Goal: Check status: Check status

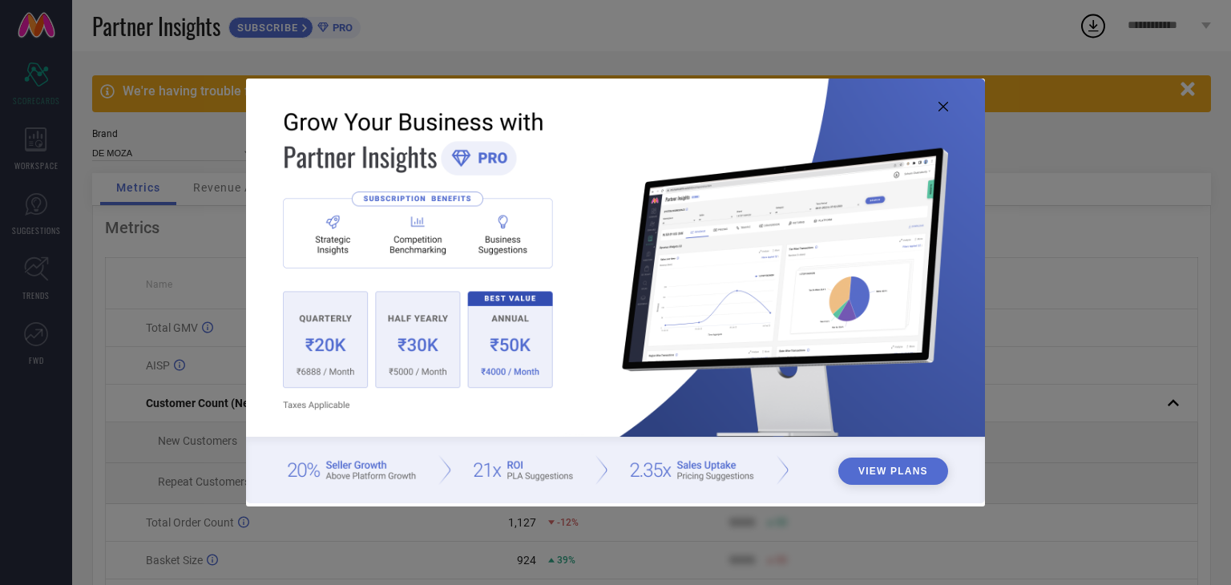
click at [946, 103] on icon at bounding box center [944, 107] width 10 height 10
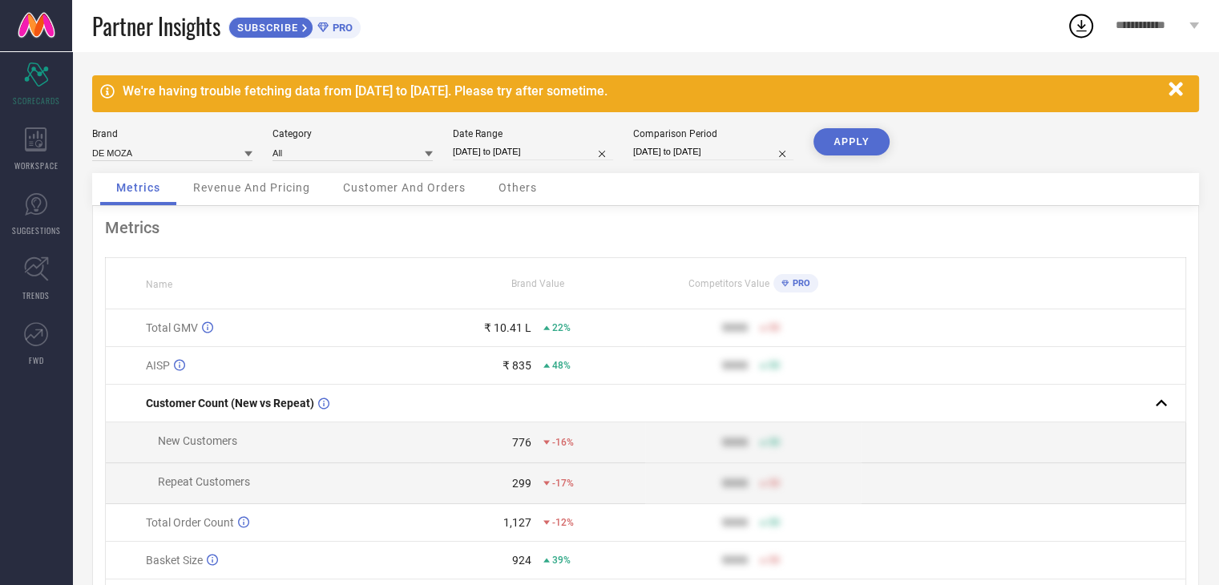
click at [542, 148] on input "[DATE] to [DATE]" at bounding box center [533, 152] width 160 height 17
select select "6"
select select "2025"
select select "7"
select select "2025"
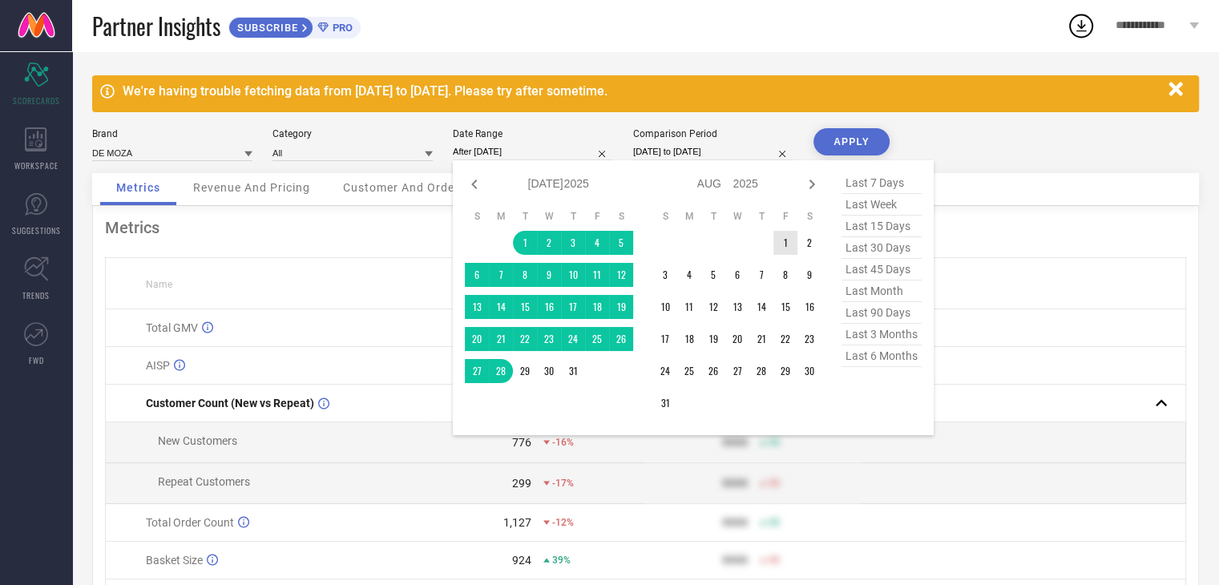
click at [781, 241] on td "1" at bounding box center [786, 243] width 24 height 24
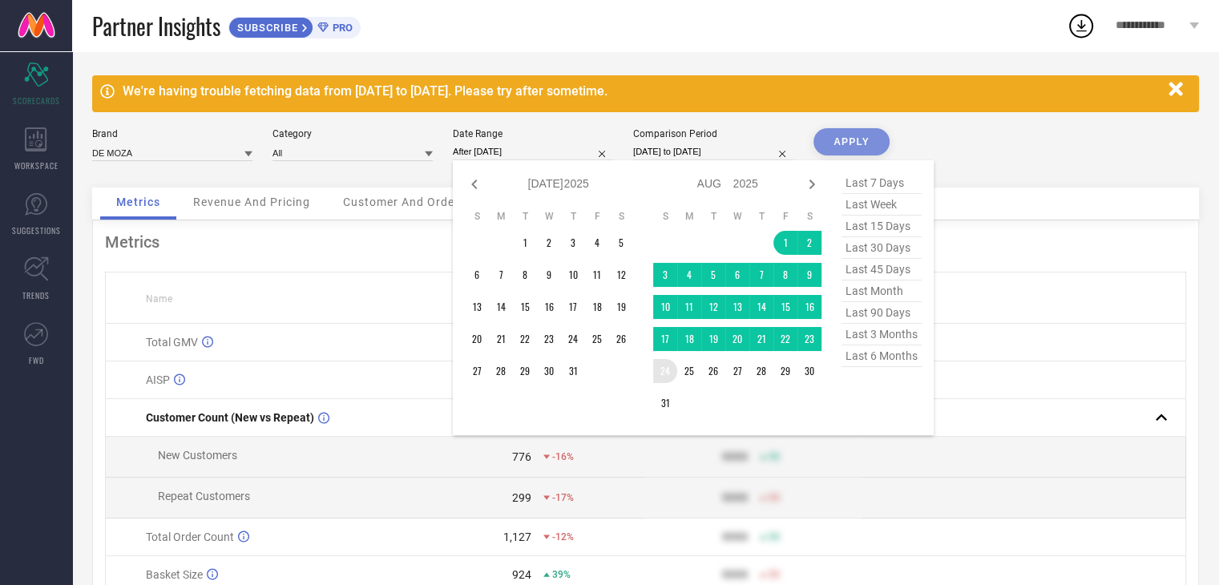
type input "[DATE] to [DATE]"
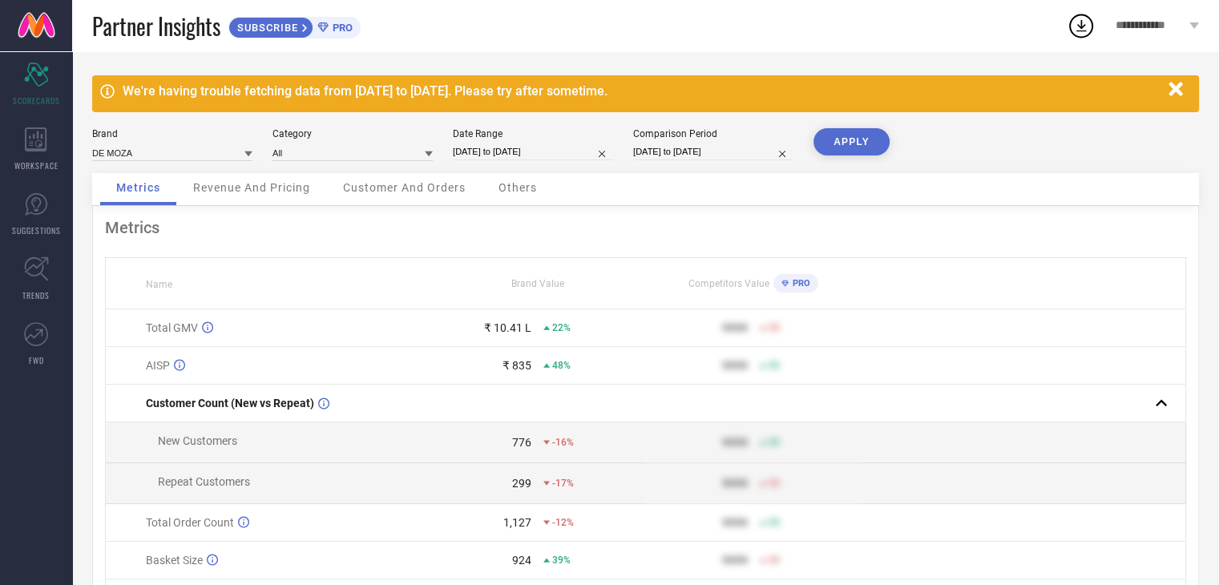
click at [853, 145] on button "APPLY" at bounding box center [852, 141] width 76 height 27
click at [747, 154] on input "[DATE] to [DATE]" at bounding box center [713, 152] width 160 height 17
select select "5"
select select "2024"
select select "6"
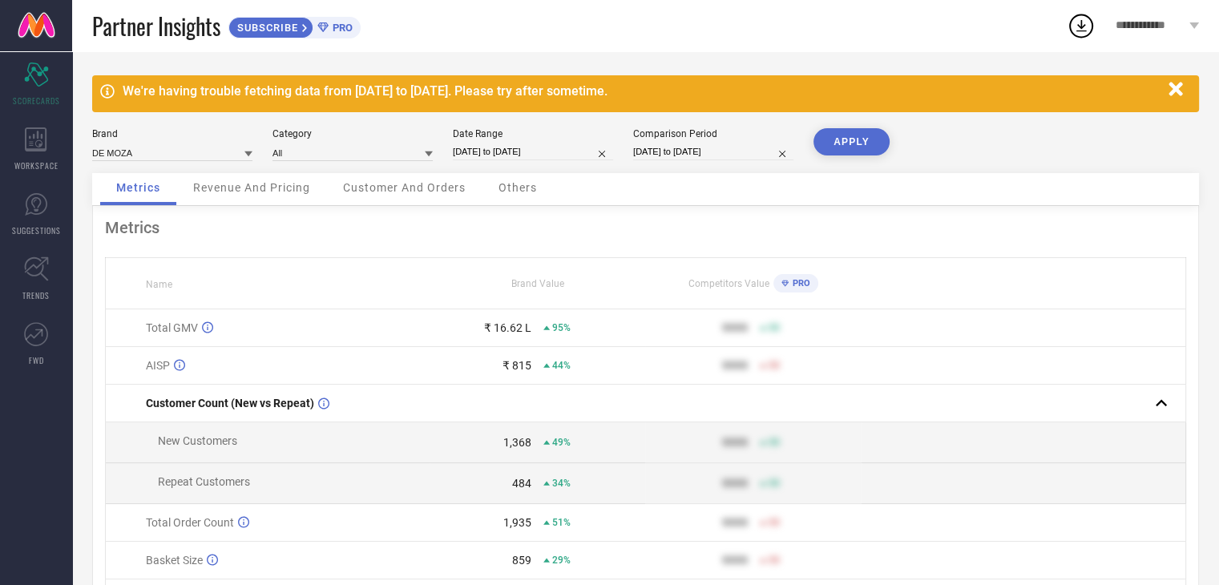
select select "2024"
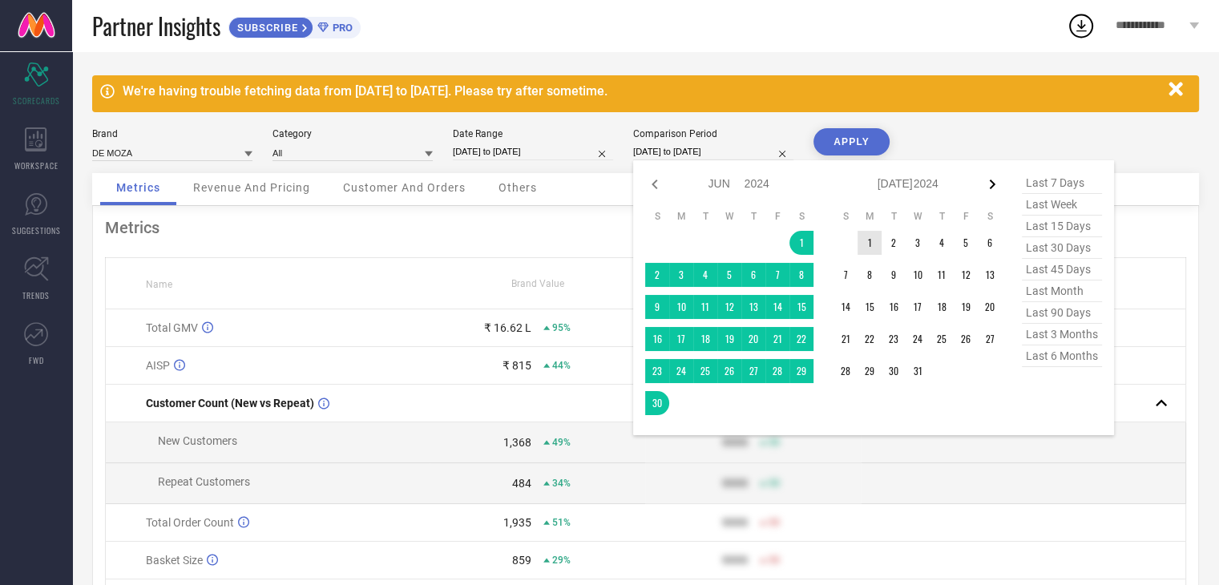
click at [993, 185] on icon at bounding box center [993, 185] width 6 height 10
select select "6"
select select "2024"
select select "7"
select select "2024"
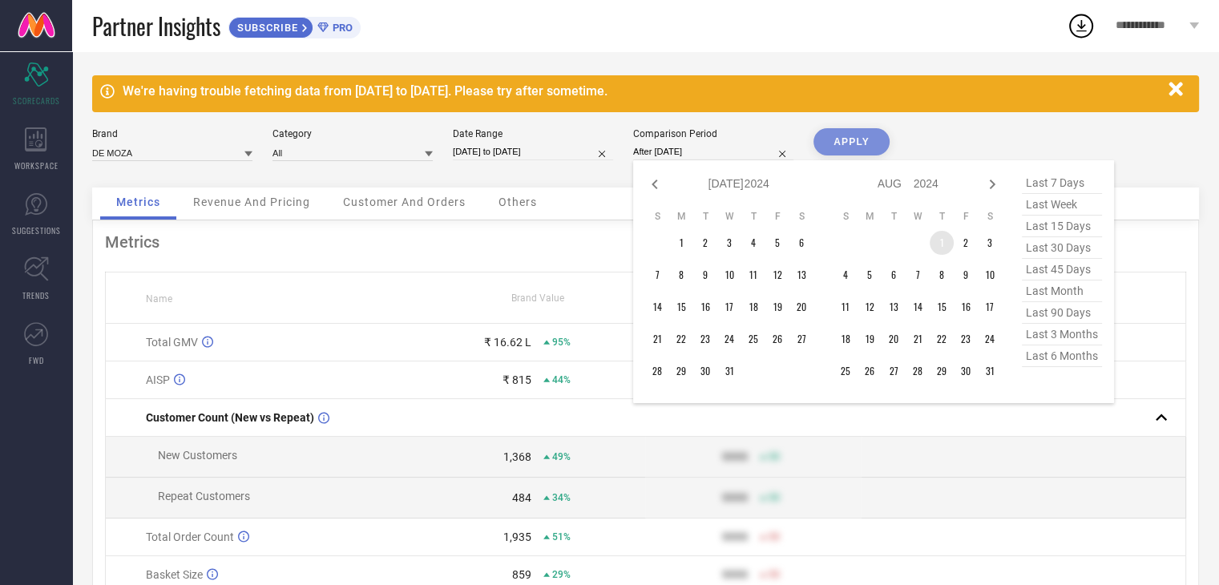
click at [940, 236] on td "1" at bounding box center [942, 243] width 24 height 24
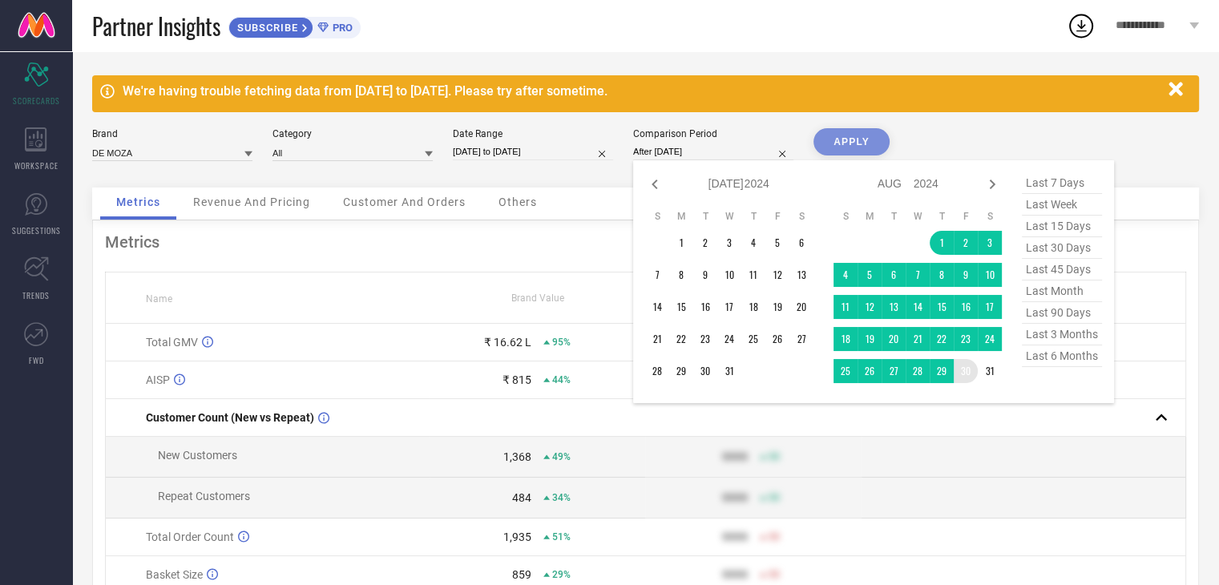
type input "[DATE] to [DATE]"
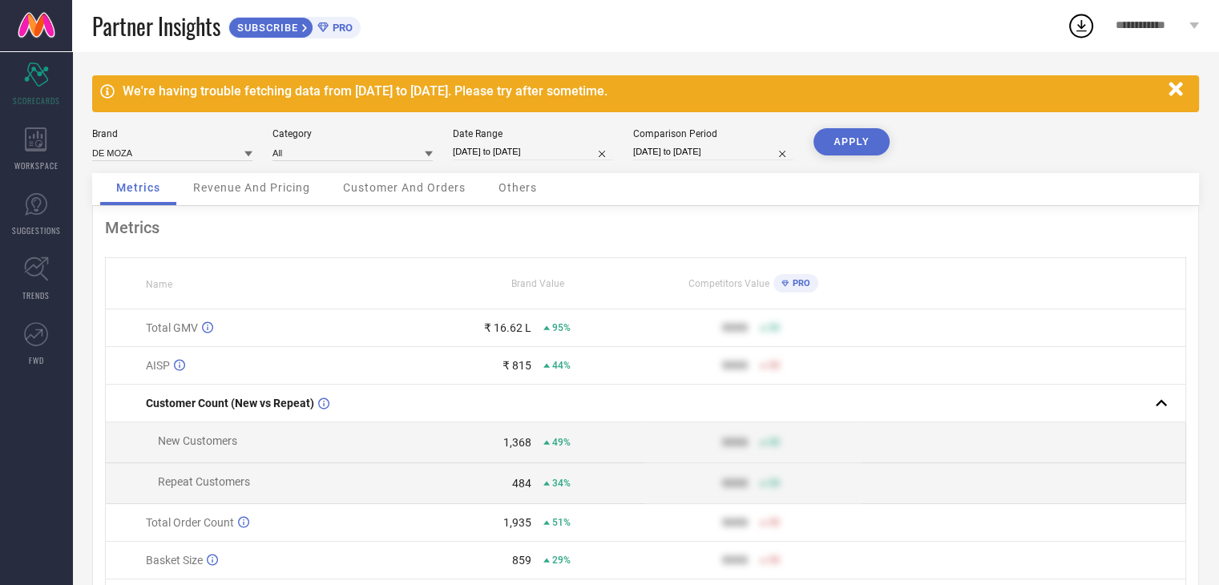
click at [859, 138] on button "APPLY" at bounding box center [852, 141] width 76 height 27
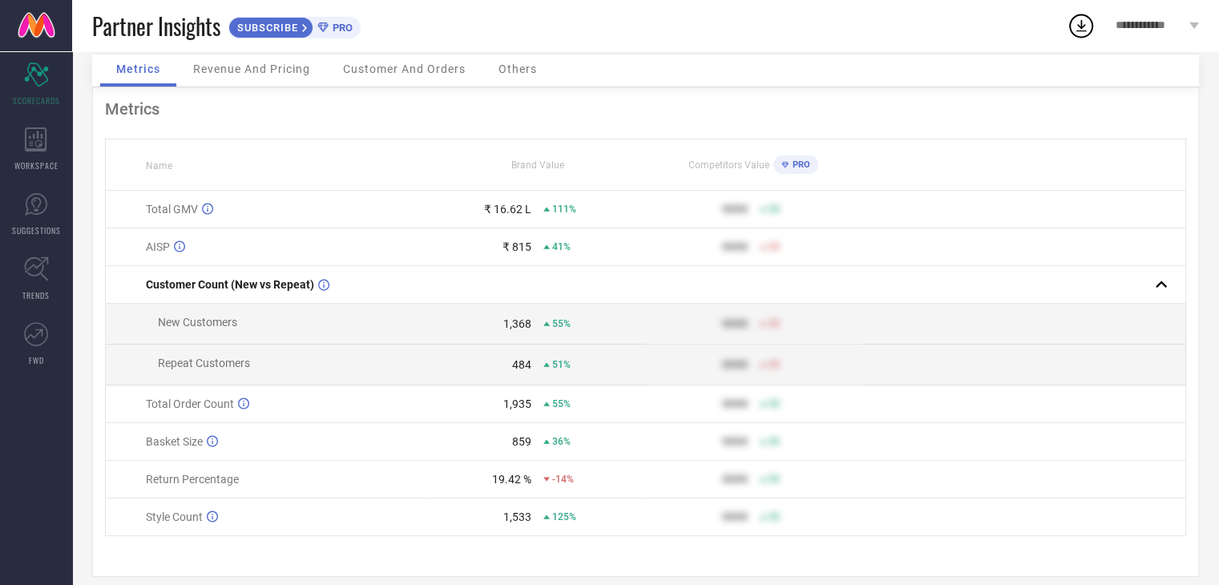
scroll to position [141, 0]
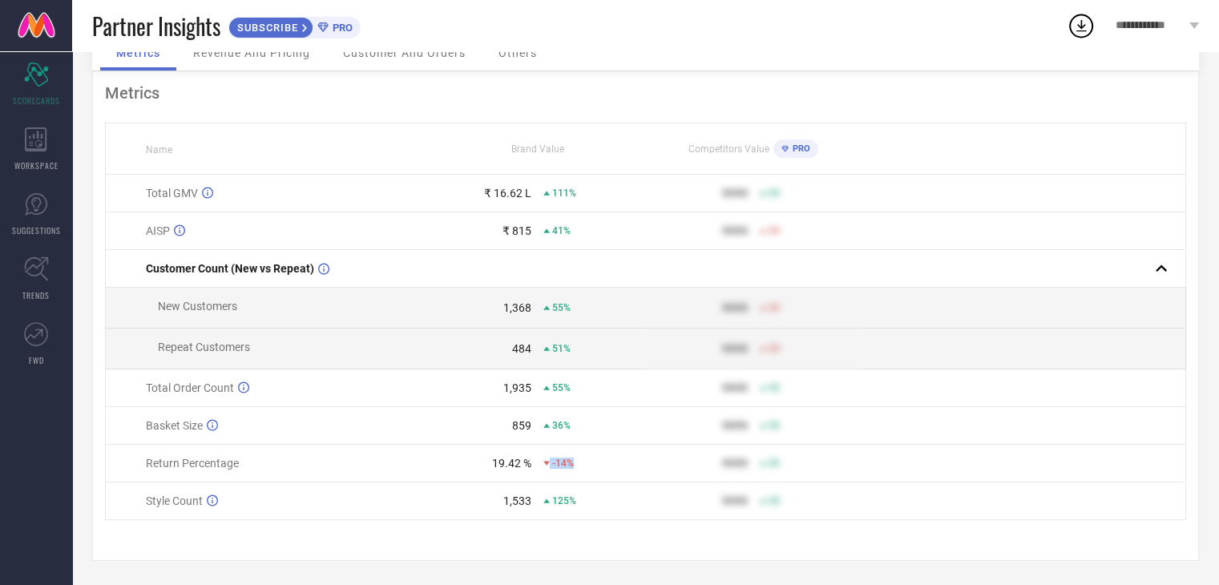
drag, startPoint x: 588, startPoint y: 465, endPoint x: 543, endPoint y: 463, distance: 45.0
click at [544, 463] on div "-14%" at bounding box center [594, 463] width 101 height 11
click at [604, 536] on div "Metrics Name Brand Value Competitors Value PRO Total GMV ₹ 16.62 L 111% 9999 50…" at bounding box center [645, 316] width 1107 height 490
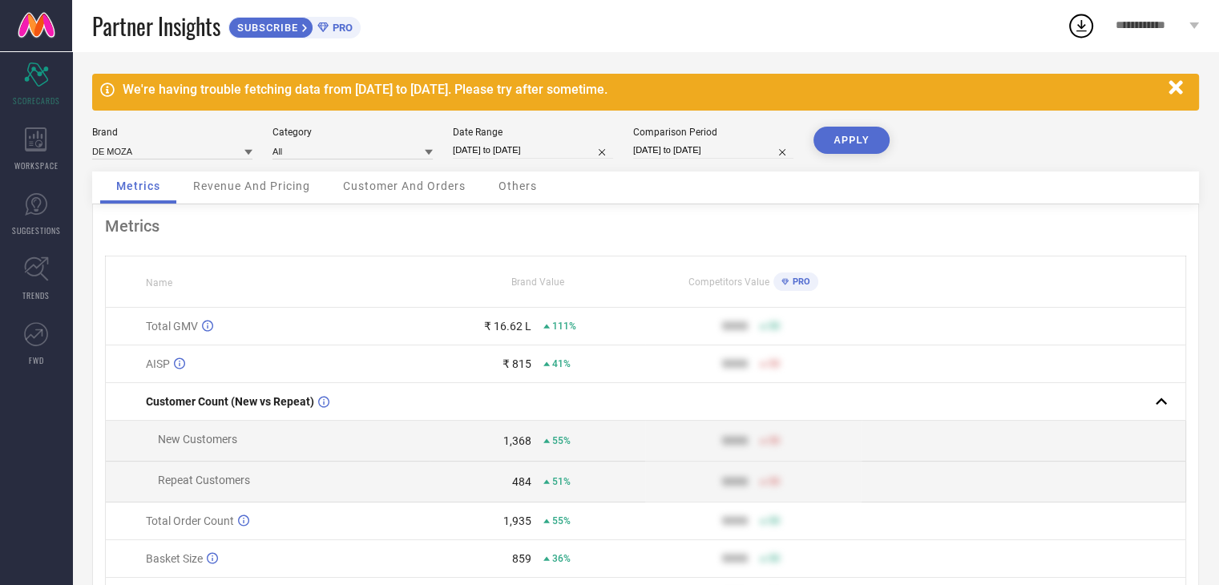
scroll to position [0, 0]
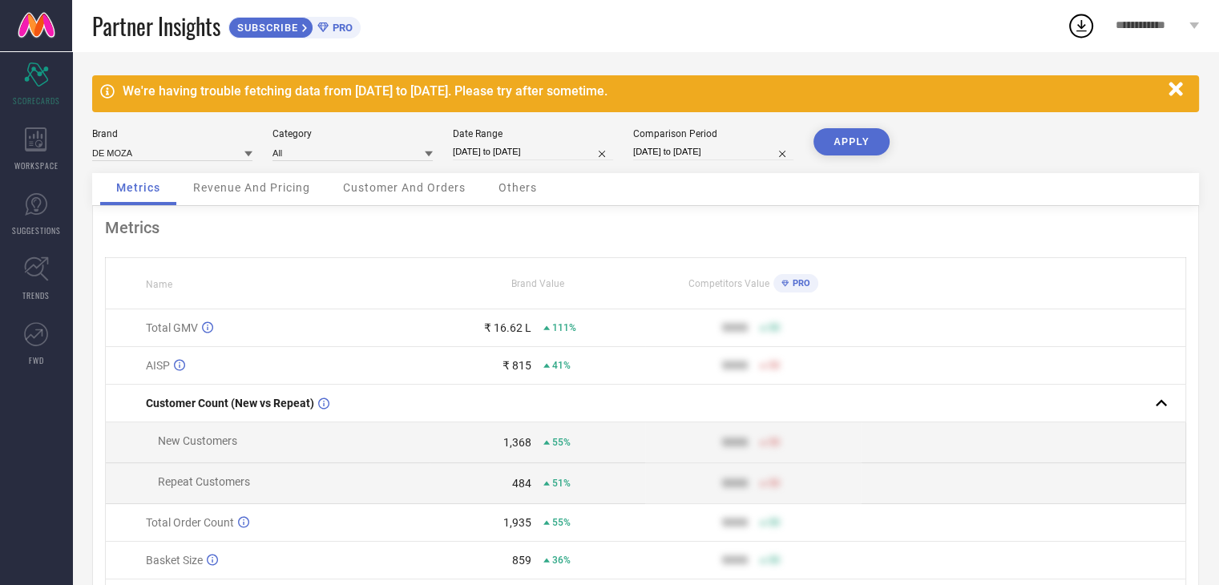
click at [793, 280] on span "PRO" at bounding box center [800, 283] width 22 height 10
click at [782, 284] on icon at bounding box center [785, 284] width 7 height 8
click at [785, 282] on icon at bounding box center [785, 283] width 7 height 6
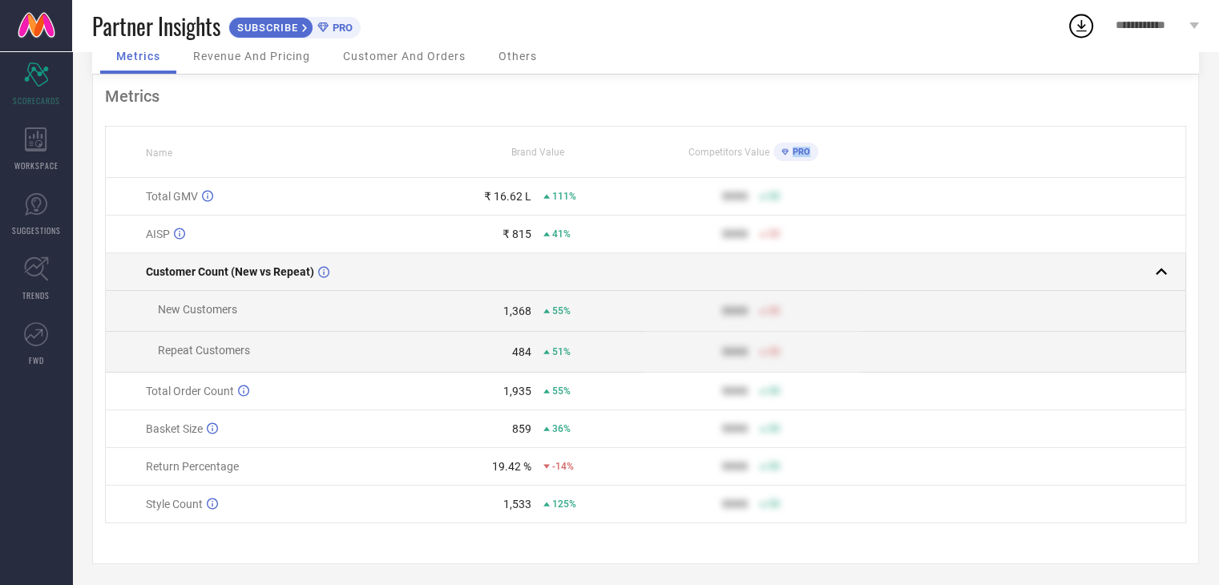
scroll to position [141, 0]
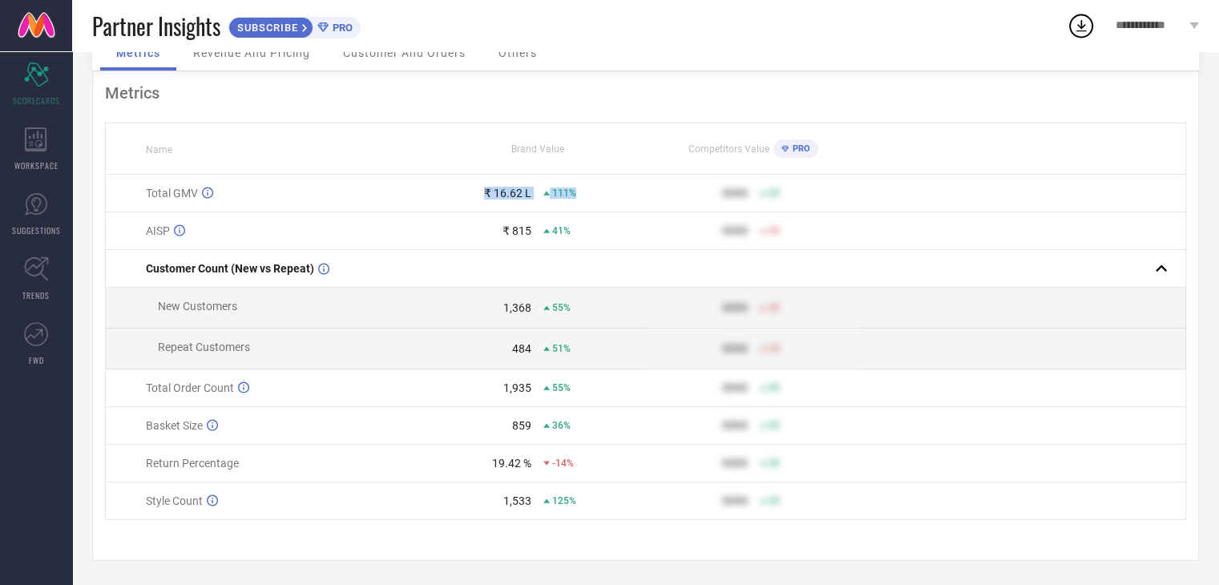
drag, startPoint x: 475, startPoint y: 179, endPoint x: 580, endPoint y: 191, distance: 106.5
click at [580, 191] on td "₹ 16.62 L 111%" at bounding box center [538, 194] width 216 height 38
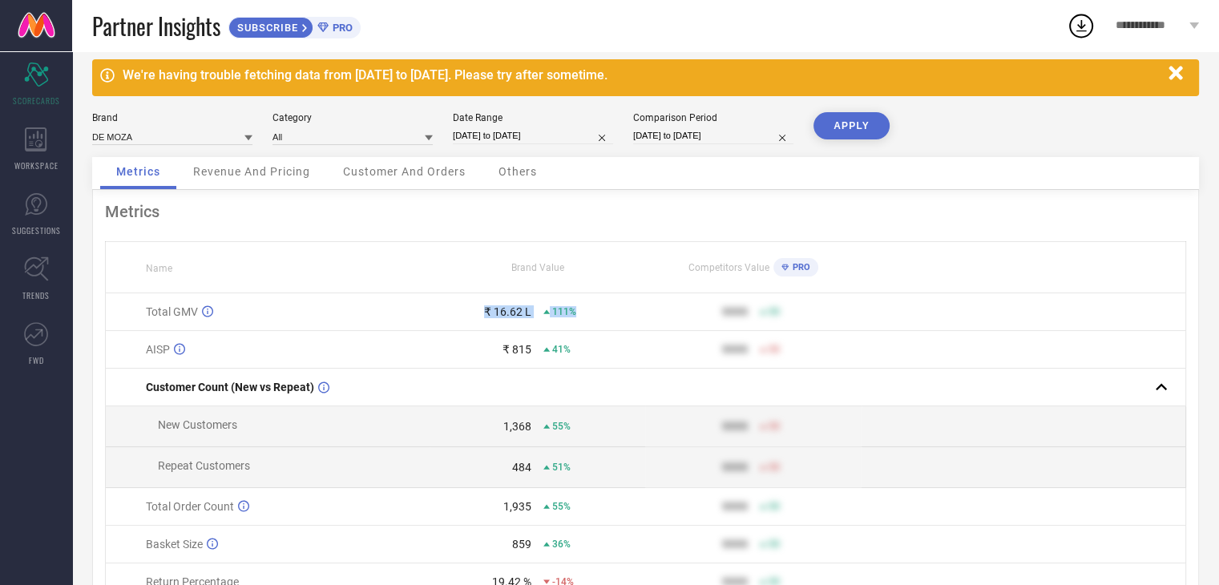
scroll to position [0, 0]
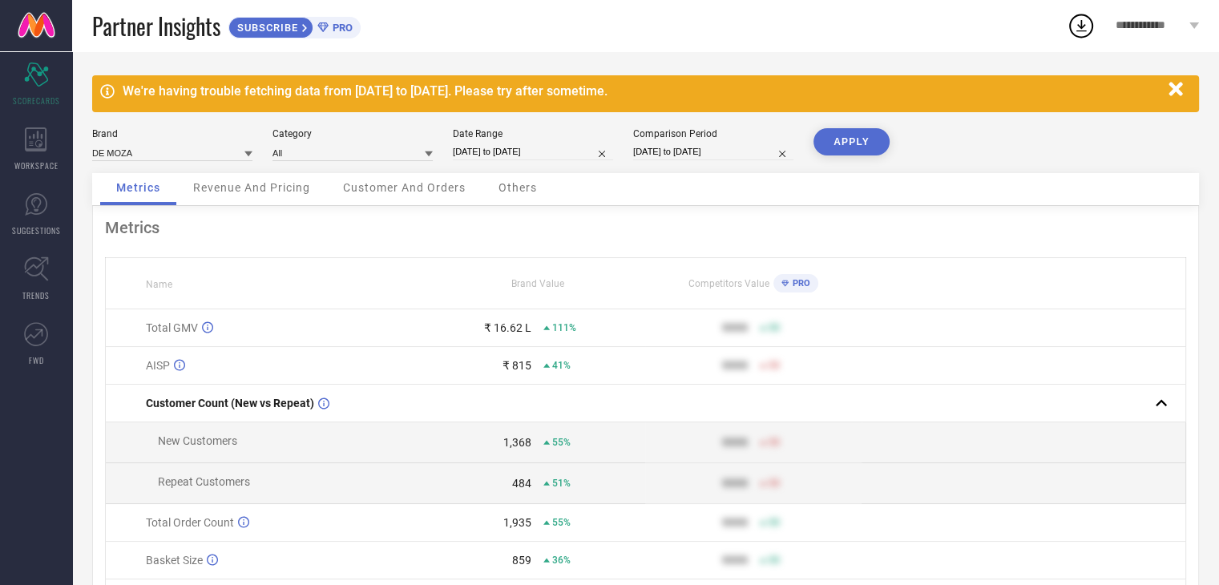
click at [799, 280] on span "PRO" at bounding box center [800, 283] width 22 height 10
click at [331, 27] on span "PRO" at bounding box center [341, 28] width 24 height 12
click at [356, 183] on span "Customer And Orders" at bounding box center [404, 187] width 123 height 13
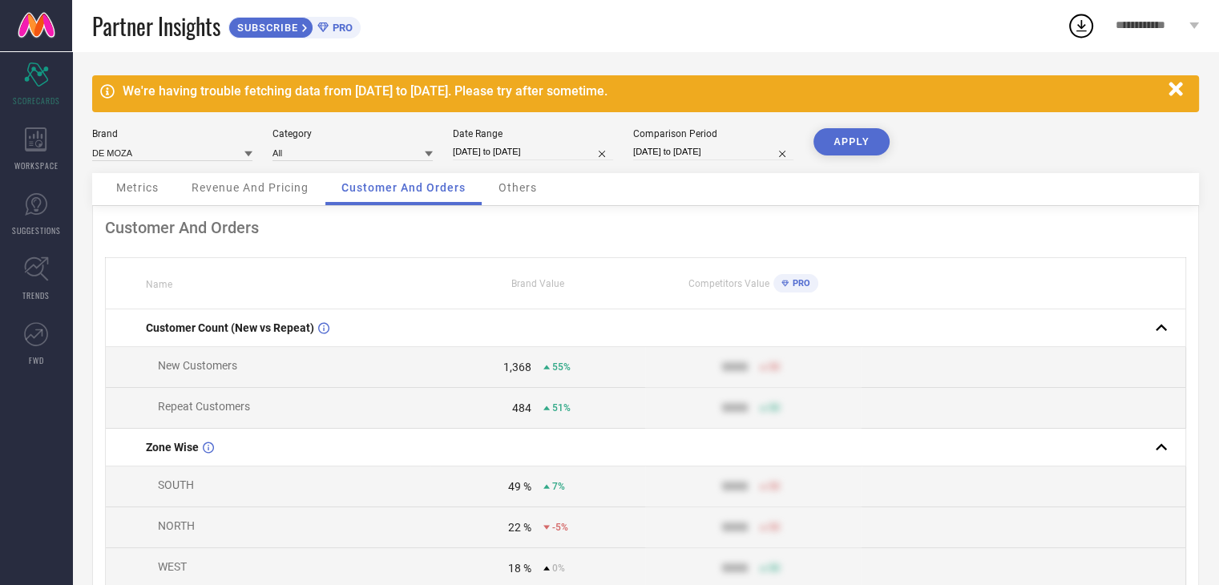
click at [245, 192] on span "Revenue And Pricing" at bounding box center [250, 187] width 117 height 13
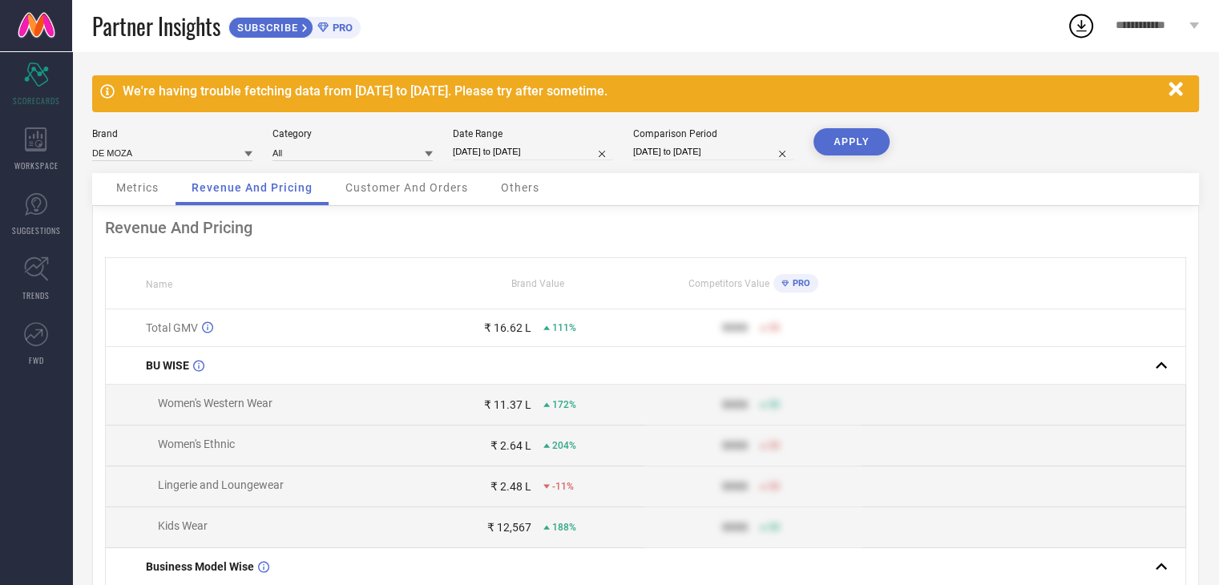
click at [427, 192] on span "Customer And Orders" at bounding box center [407, 187] width 123 height 13
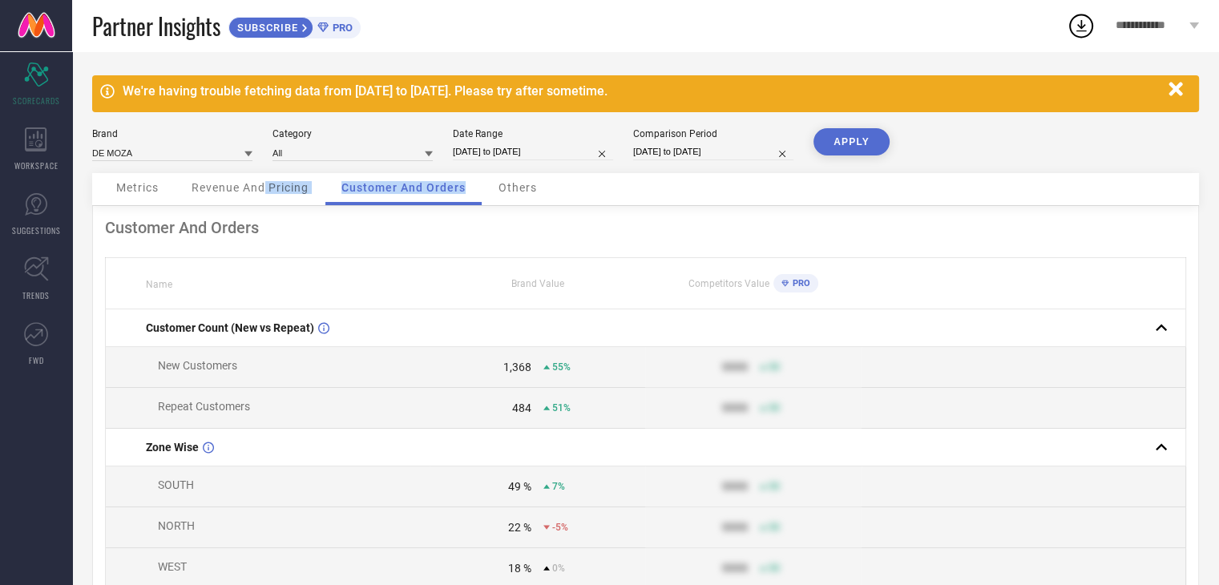
drag, startPoint x: 266, startPoint y: 187, endPoint x: 546, endPoint y: 211, distance: 280.8
click at [482, 205] on div "Metrics Revenue And Pricing Customer And Orders Others" at bounding box center [645, 189] width 1107 height 33
click at [525, 193] on span "Others" at bounding box center [518, 187] width 38 height 13
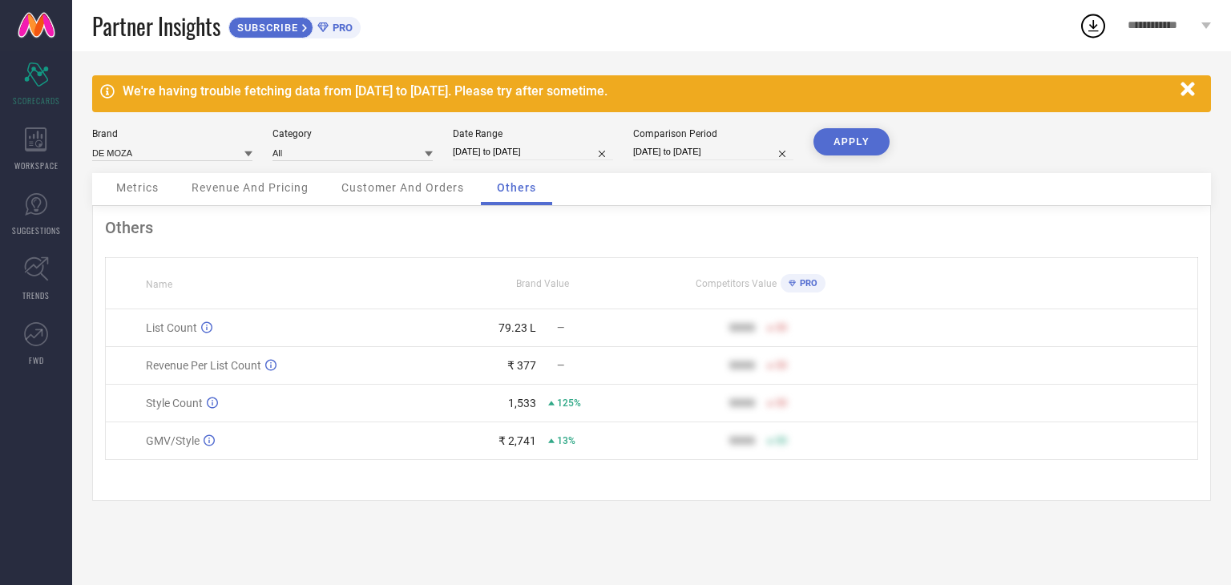
click at [212, 185] on span "Revenue And Pricing" at bounding box center [250, 187] width 117 height 13
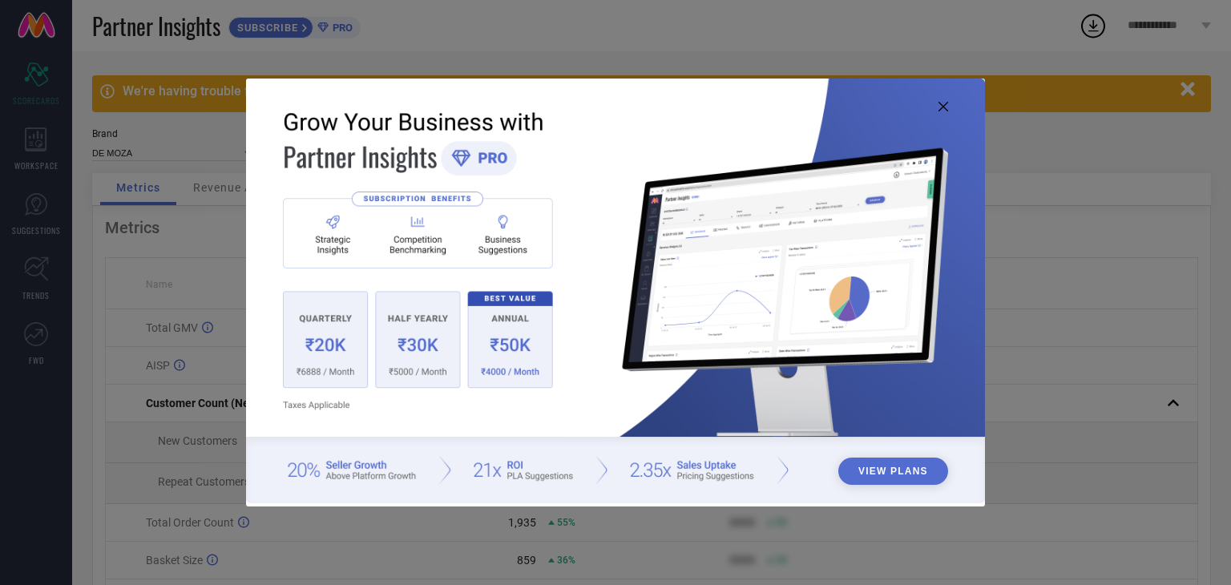
click at [941, 107] on icon at bounding box center [944, 107] width 10 height 10
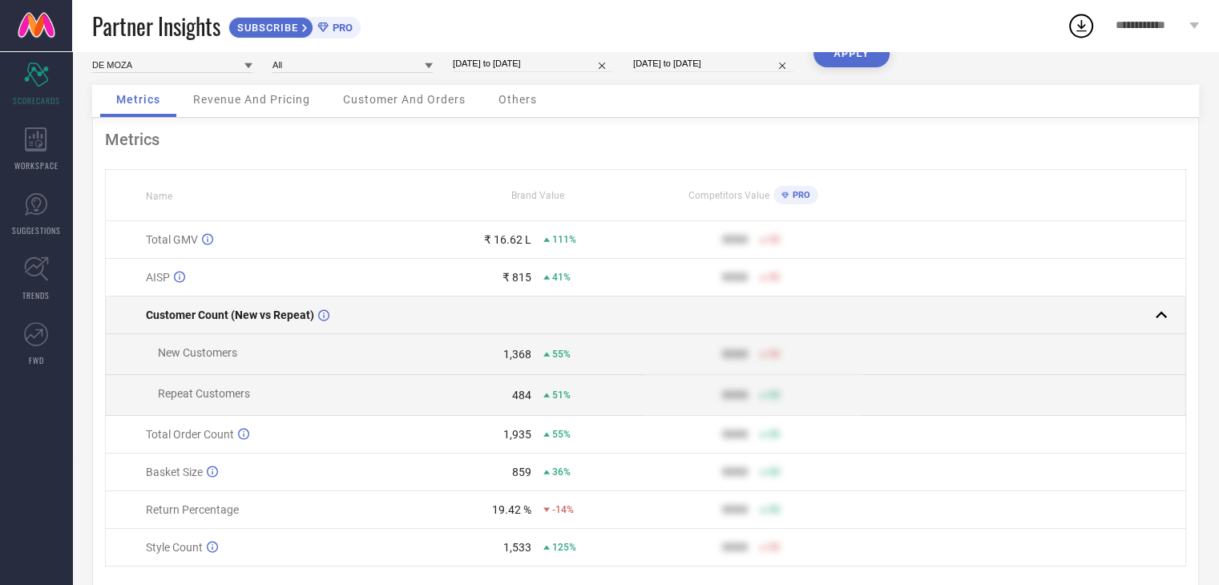
scroll to position [61, 0]
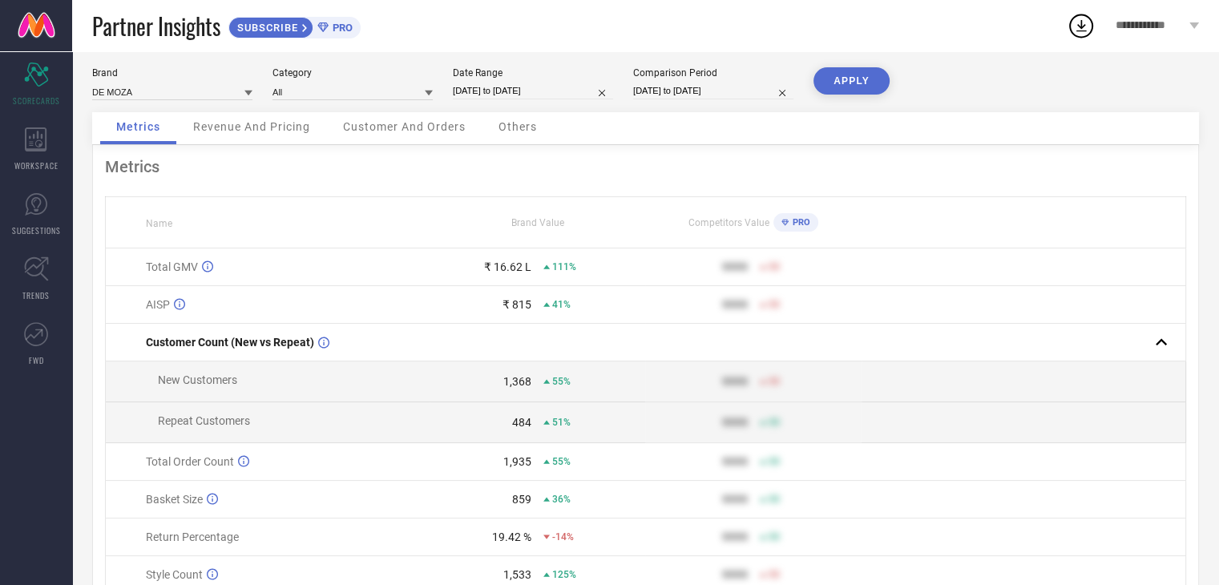
click at [264, 129] on span "Revenue And Pricing" at bounding box center [251, 126] width 117 height 13
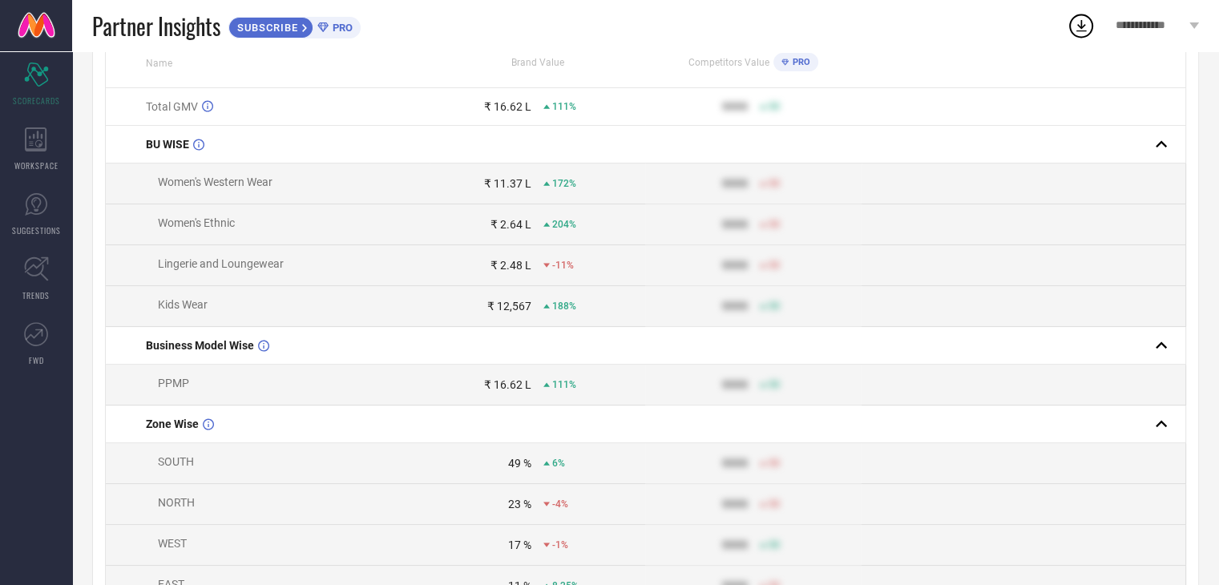
scroll to position [301, 0]
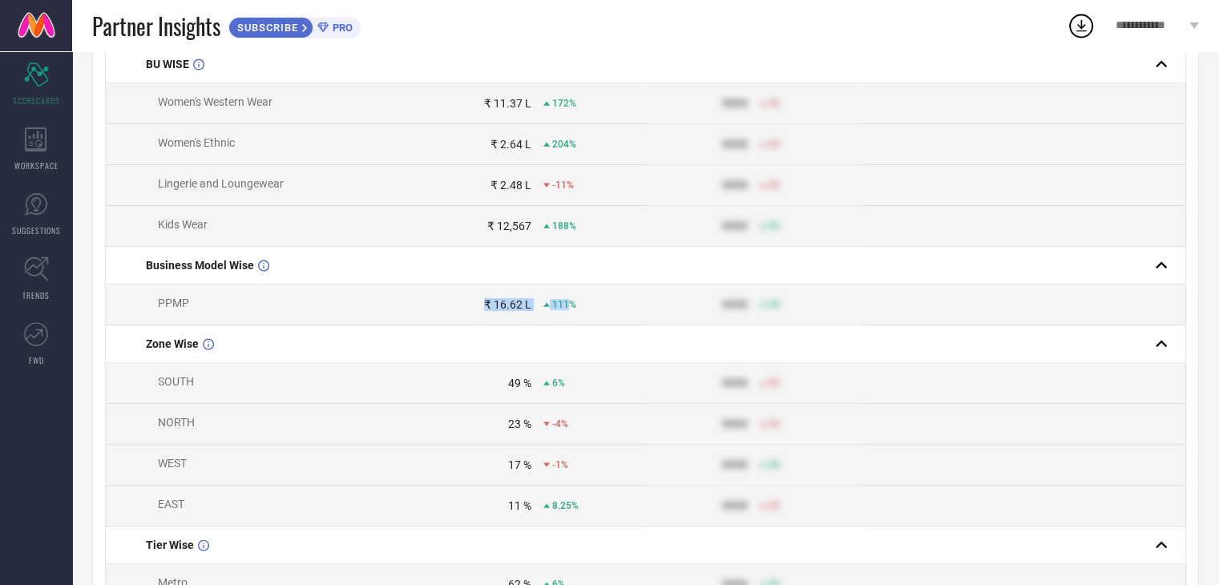
drag, startPoint x: 465, startPoint y: 303, endPoint x: 571, endPoint y: 308, distance: 105.9
click at [571, 308] on div "₹ 16.62 L 111%" at bounding box center [538, 304] width 215 height 13
drag, startPoint x: 151, startPoint y: 301, endPoint x: 212, endPoint y: 305, distance: 61.1
click at [212, 305] on td "PPMP" at bounding box center [268, 305] width 324 height 41
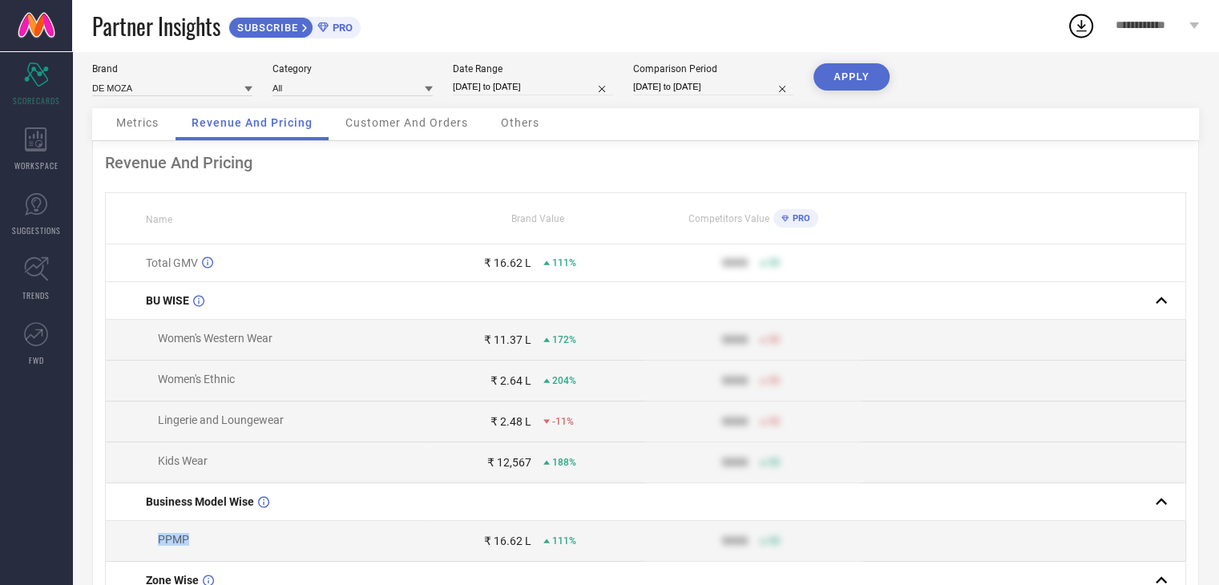
scroll to position [0, 0]
